Goal: Task Accomplishment & Management: Use online tool/utility

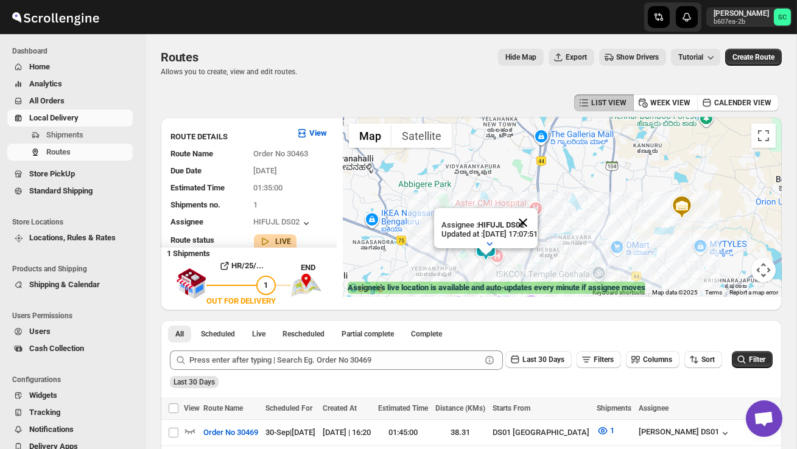
click at [534, 215] on button "Close" at bounding box center [522, 222] width 29 height 29
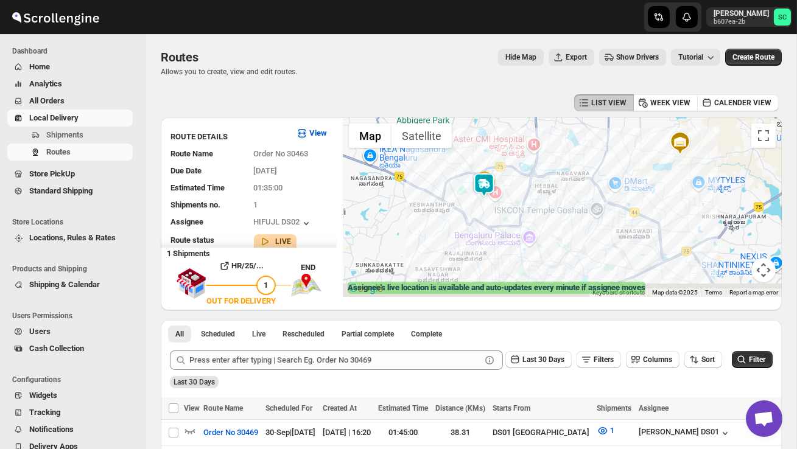
drag, startPoint x: 516, startPoint y: 256, endPoint x: 514, endPoint y: 191, distance: 65.2
click at [514, 191] on div at bounding box center [562, 207] width 439 height 180
click at [514, 200] on div at bounding box center [562, 207] width 439 height 180
click at [514, 201] on div at bounding box center [562, 207] width 439 height 180
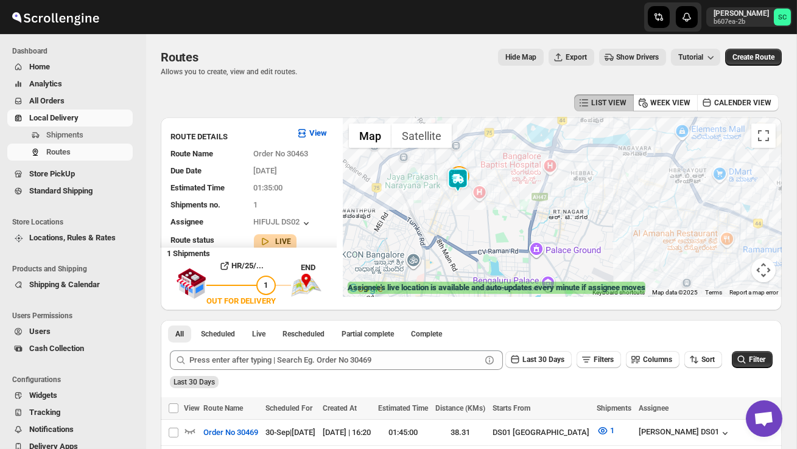
click at [473, 214] on div at bounding box center [562, 207] width 439 height 180
click at [86, 145] on button "Routes" at bounding box center [69, 152] width 125 height 17
click at [86, 142] on button "Shipments" at bounding box center [69, 135] width 125 height 17
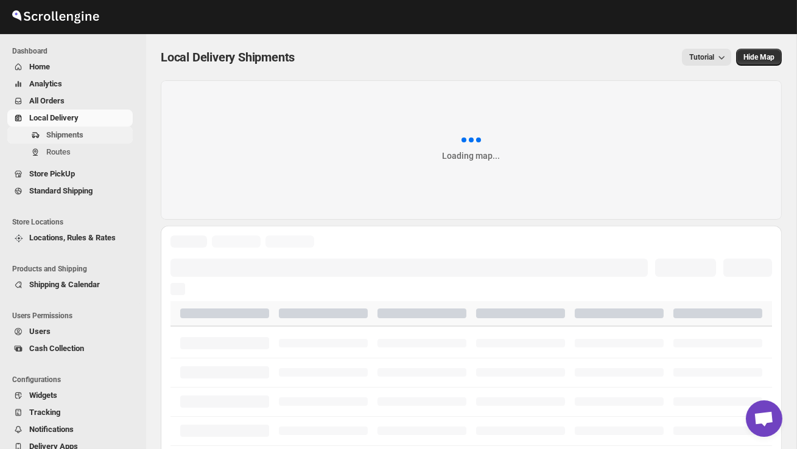
click at [86, 141] on span "Shipments" at bounding box center [88, 135] width 84 height 12
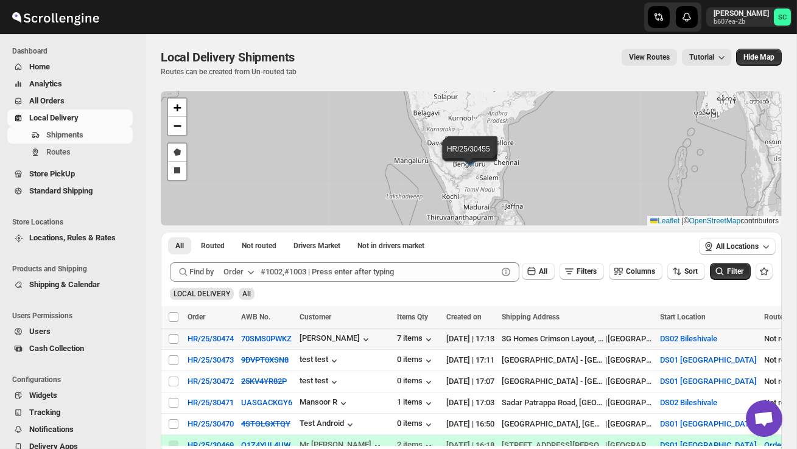
click at [172, 332] on td "Select shipment" at bounding box center [172, 339] width 23 height 21
checkbox input "true"
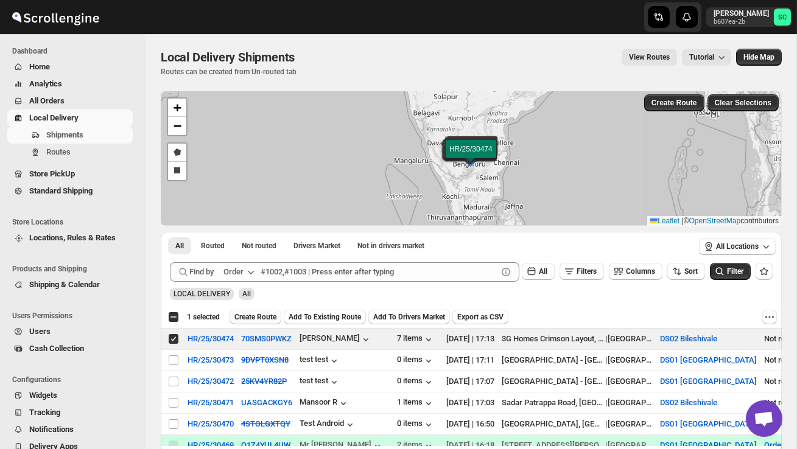
drag, startPoint x: 225, startPoint y: 318, endPoint x: 271, endPoint y: 315, distance: 46.4
click at [272, 315] on div "Select all 7 shipments 1 selected Create Route Add To Existing Route Add To Dri…" at bounding box center [472, 317] width 609 height 15
click at [271, 315] on span "Create Route" at bounding box center [255, 317] width 42 height 10
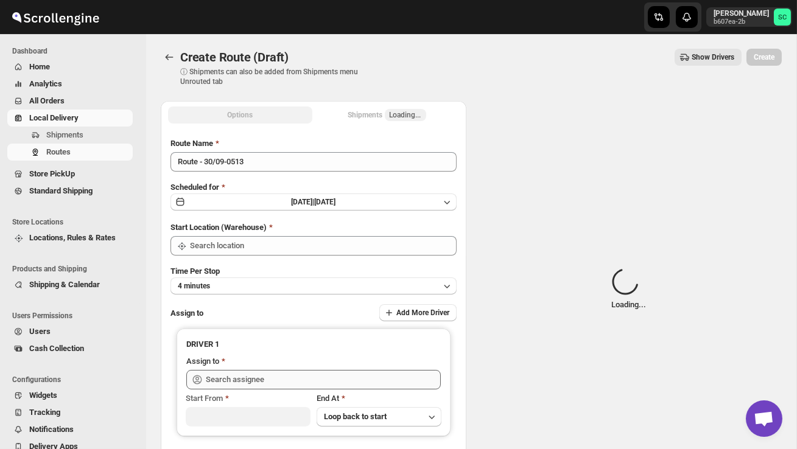
type input "DS02 Bileshivale"
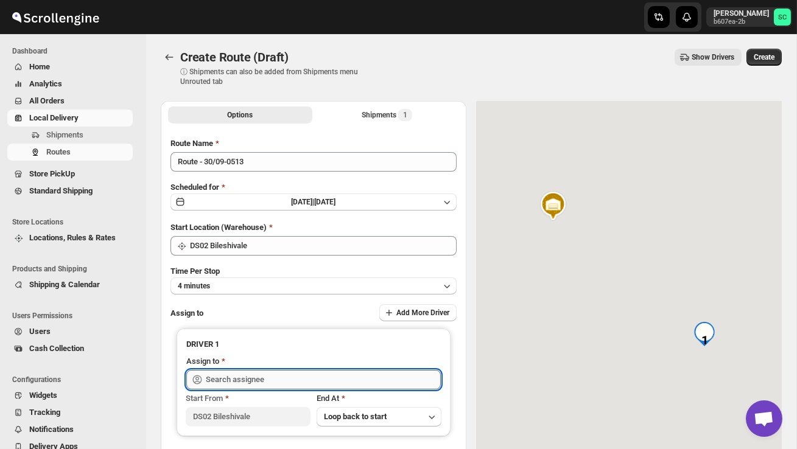
click at [261, 375] on input "text" at bounding box center [323, 379] width 235 height 19
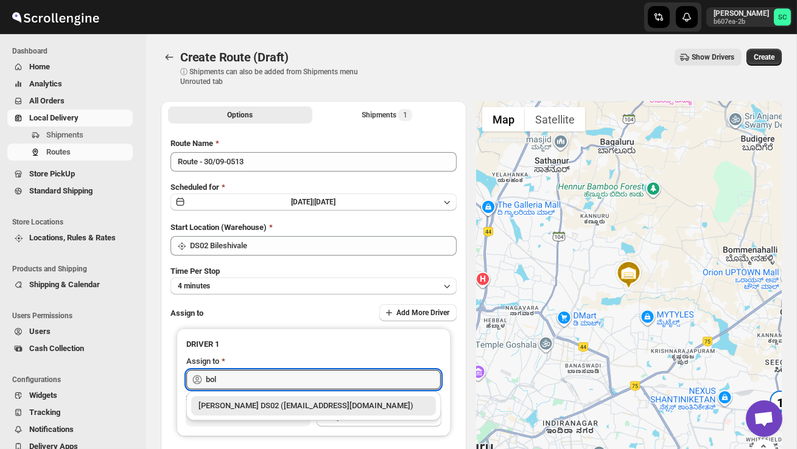
click at [284, 402] on div "[PERSON_NAME] DS02 ([EMAIL_ADDRESS][DOMAIN_NAME])" at bounding box center [313, 406] width 230 height 12
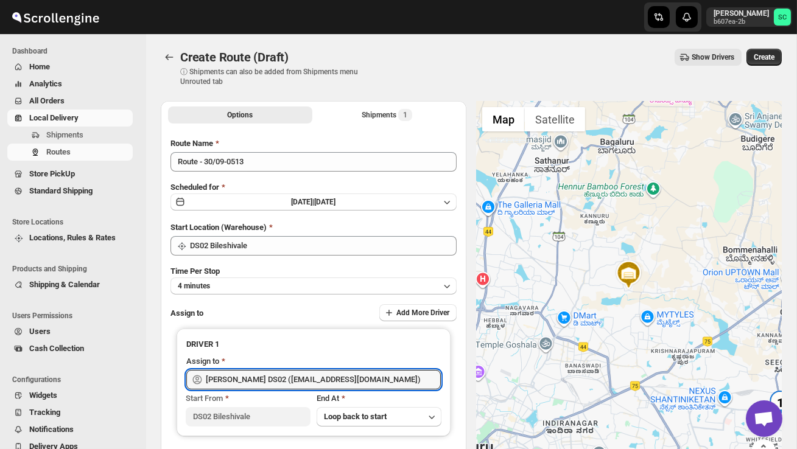
type input "[PERSON_NAME] DS02 ([EMAIL_ADDRESS][DOMAIN_NAME])"
click at [763, 65] on button "Create" at bounding box center [763, 57] width 35 height 17
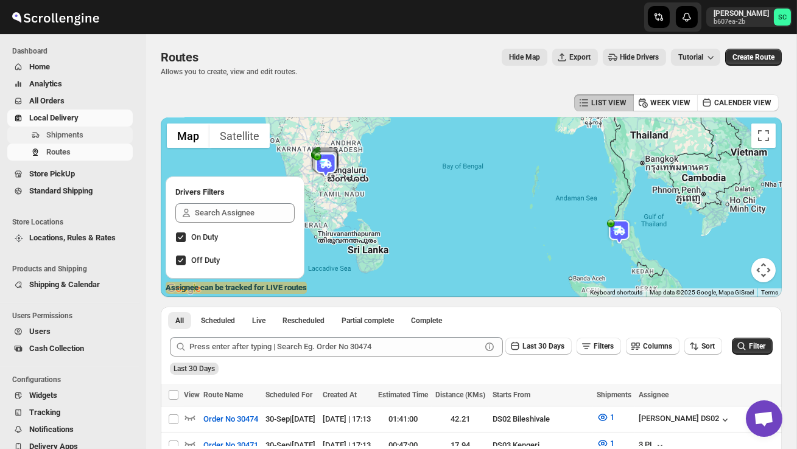
click at [79, 133] on span "Shipments" at bounding box center [64, 134] width 37 height 9
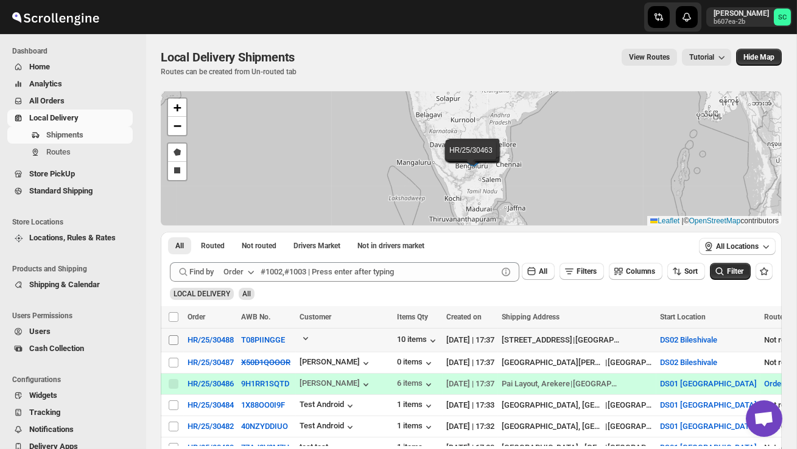
click at [175, 340] on input "Select shipment" at bounding box center [174, 340] width 10 height 10
checkbox input "true"
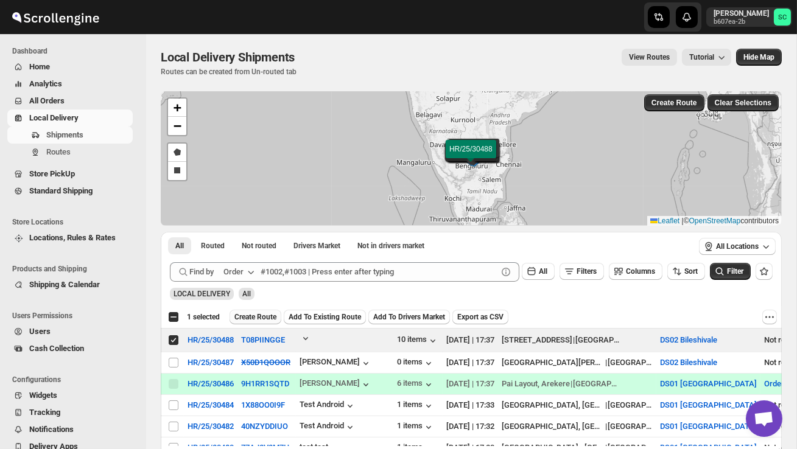
click at [256, 317] on span "Create Route" at bounding box center [255, 317] width 42 height 10
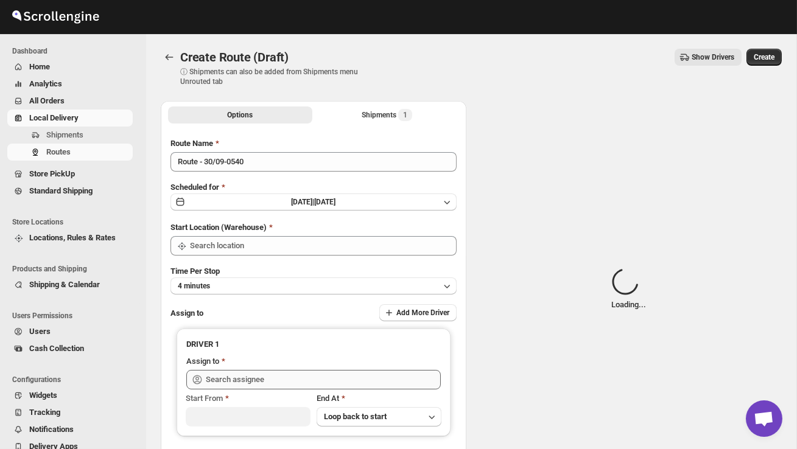
type input "DS02 Bileshivale"
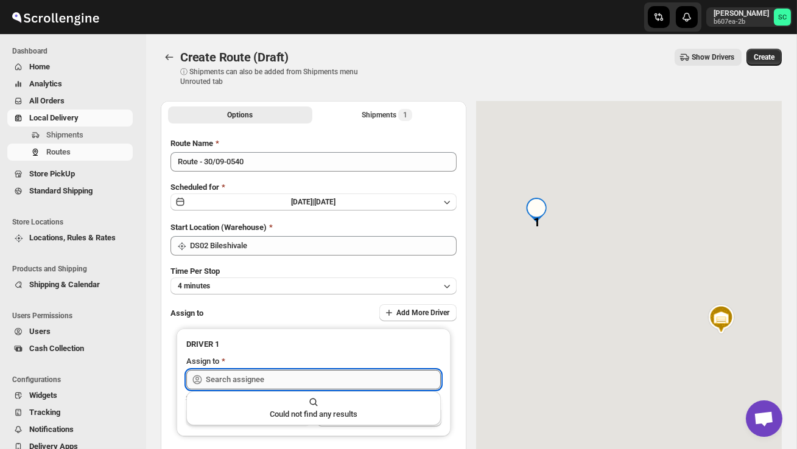
click at [252, 382] on input "text" at bounding box center [323, 379] width 235 height 19
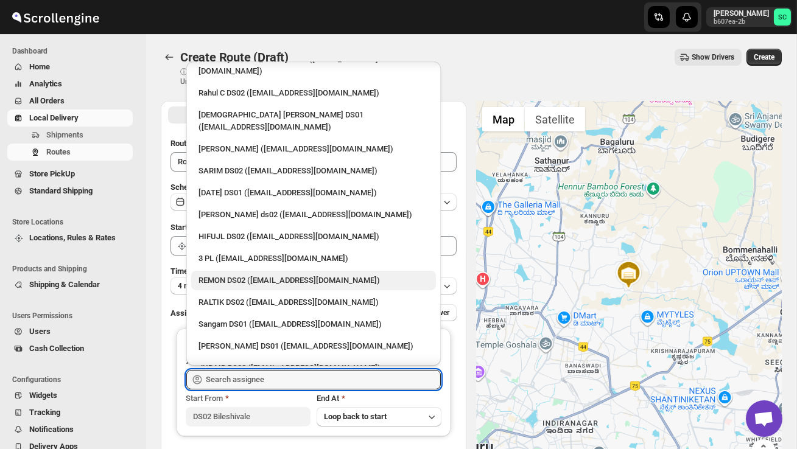
scroll to position [61, 0]
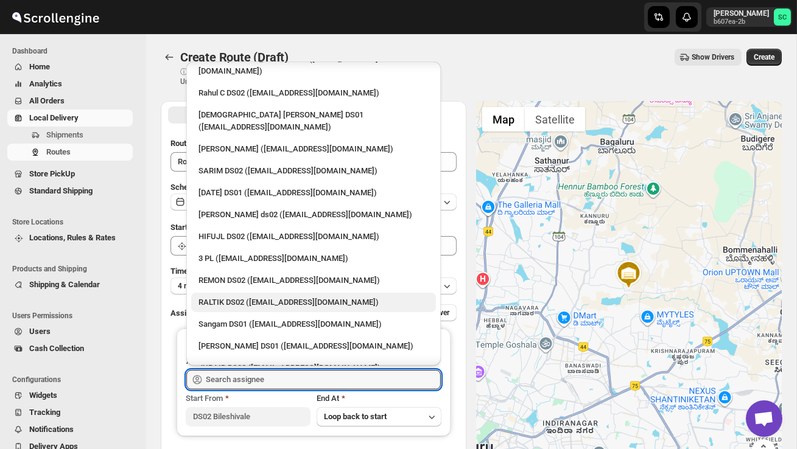
click at [251, 296] on div "RALTIK DS02 ([EMAIL_ADDRESS][DOMAIN_NAME])" at bounding box center [313, 302] width 230 height 12
type input "RALTIK DS02 ([EMAIL_ADDRESS][DOMAIN_NAME])"
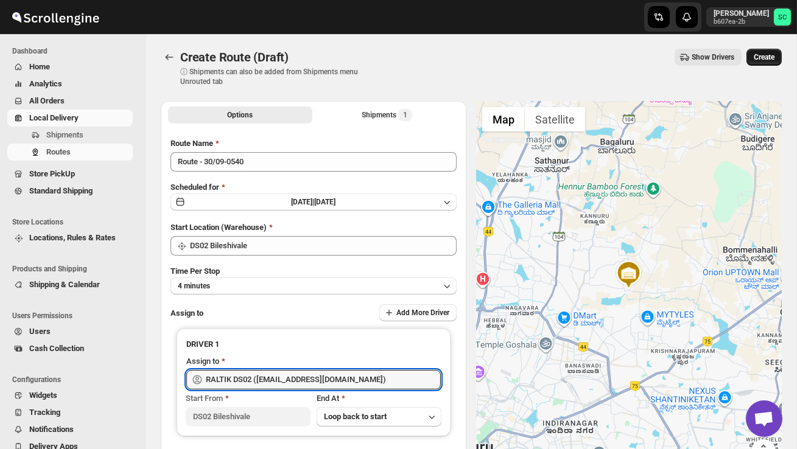
click at [769, 58] on span "Create" at bounding box center [764, 57] width 21 height 10
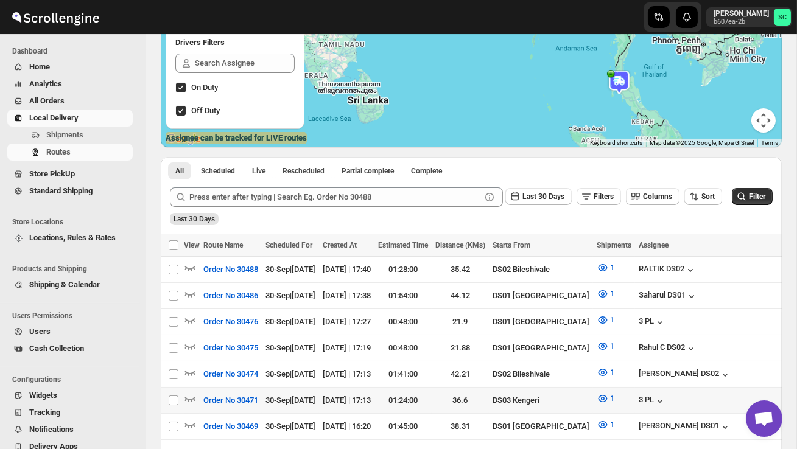
scroll to position [151, 0]
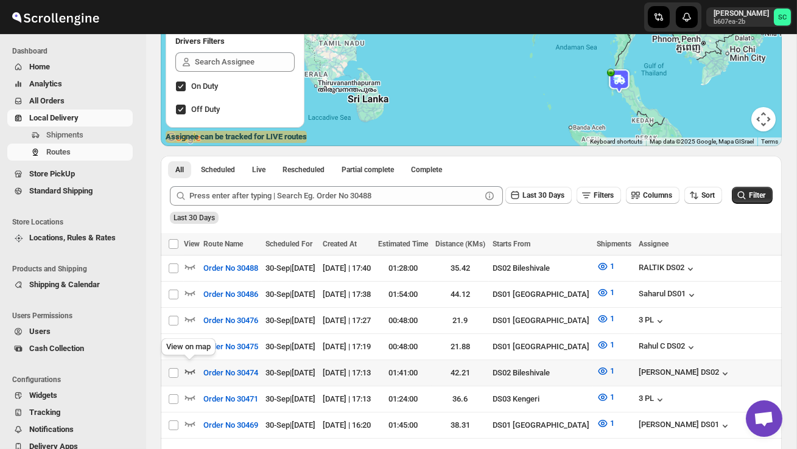
click at [186, 367] on icon "button" at bounding box center [190, 371] width 12 height 12
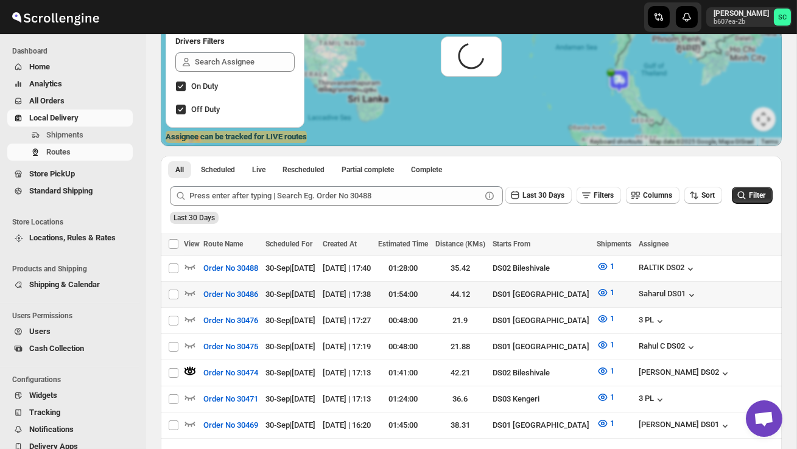
scroll to position [0, 0]
